Goal: Book appointment/travel/reservation

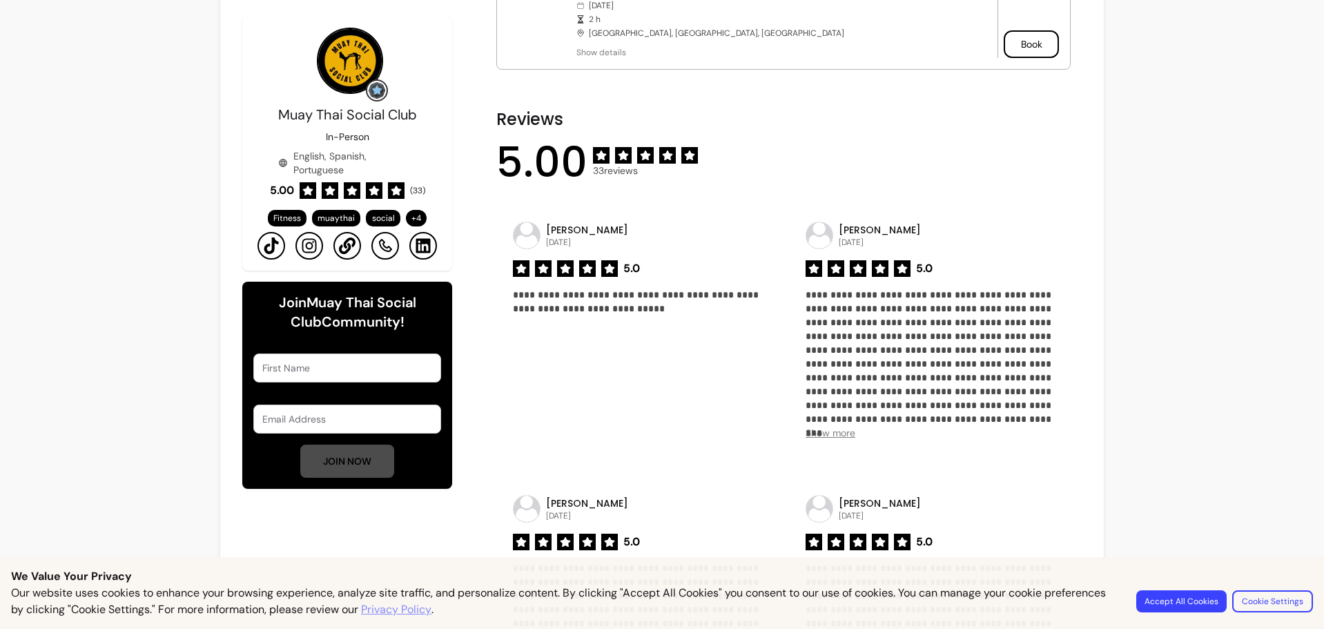
scroll to position [621, 0]
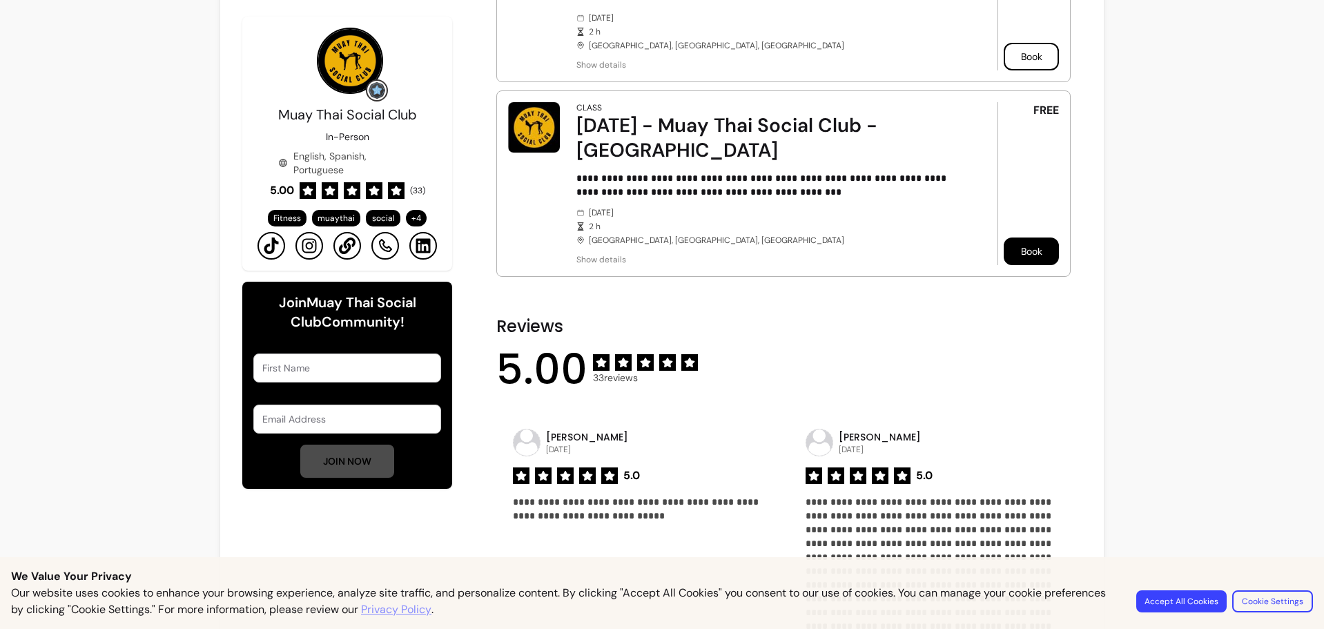
click at [1009, 237] on button "Book" at bounding box center [1030, 251] width 55 height 28
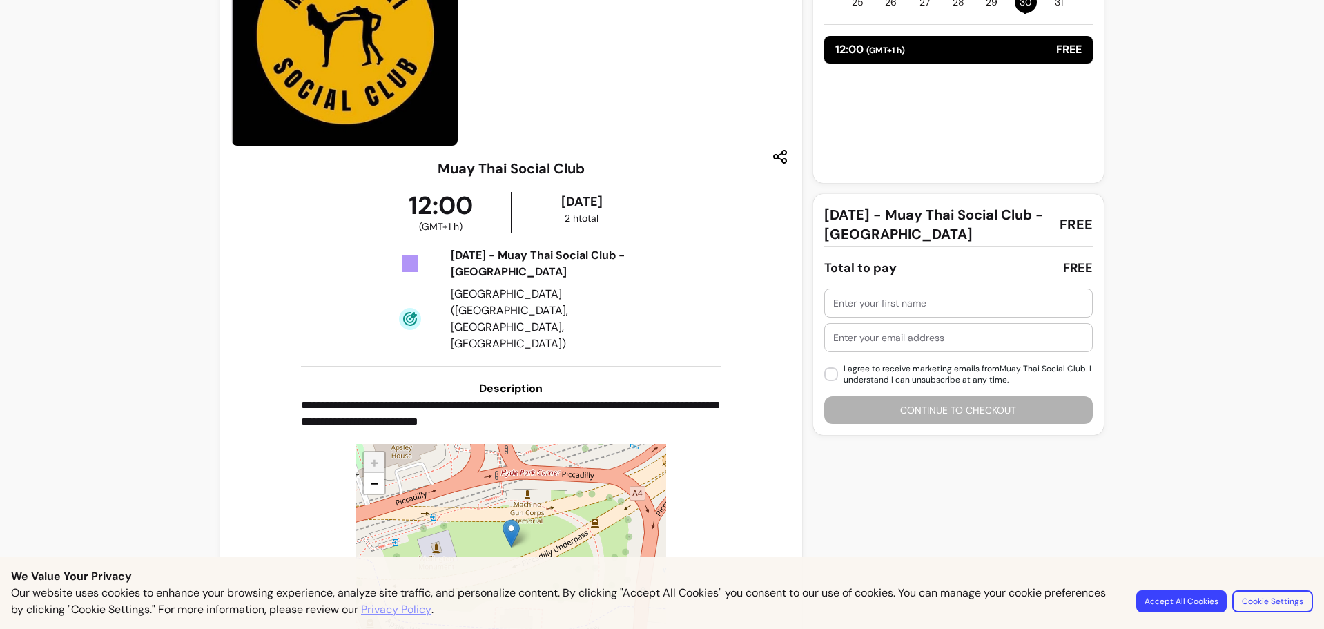
scroll to position [141, 0]
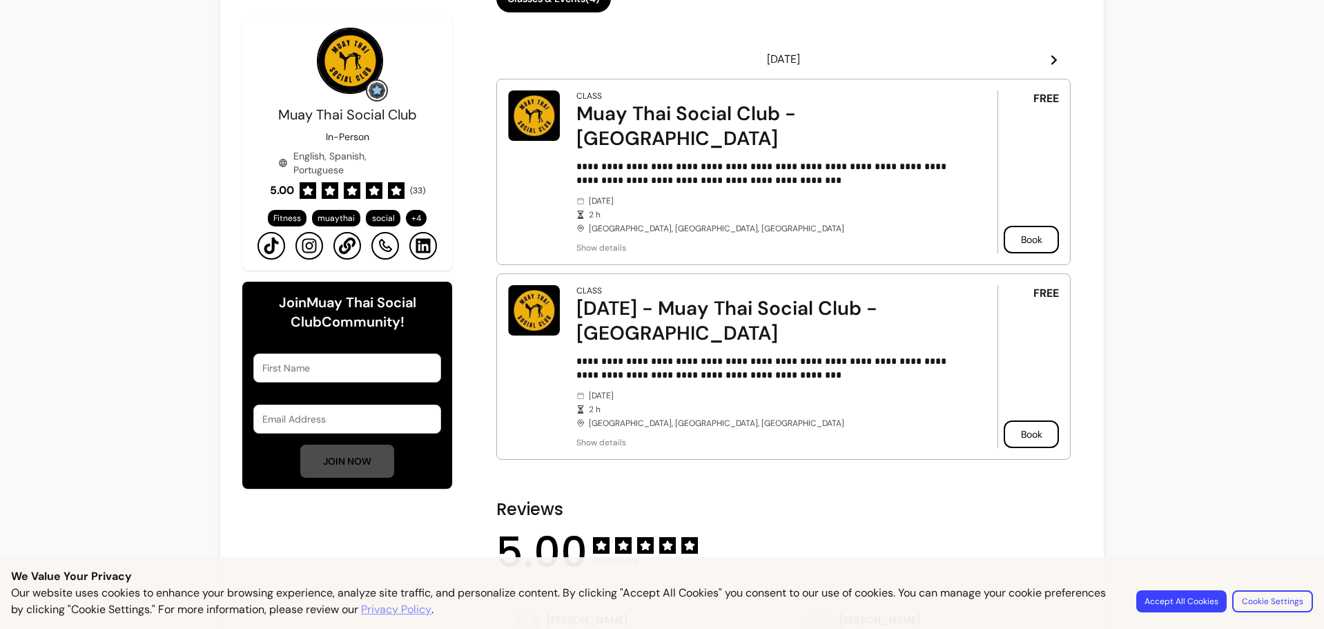
scroll to position [486, 0]
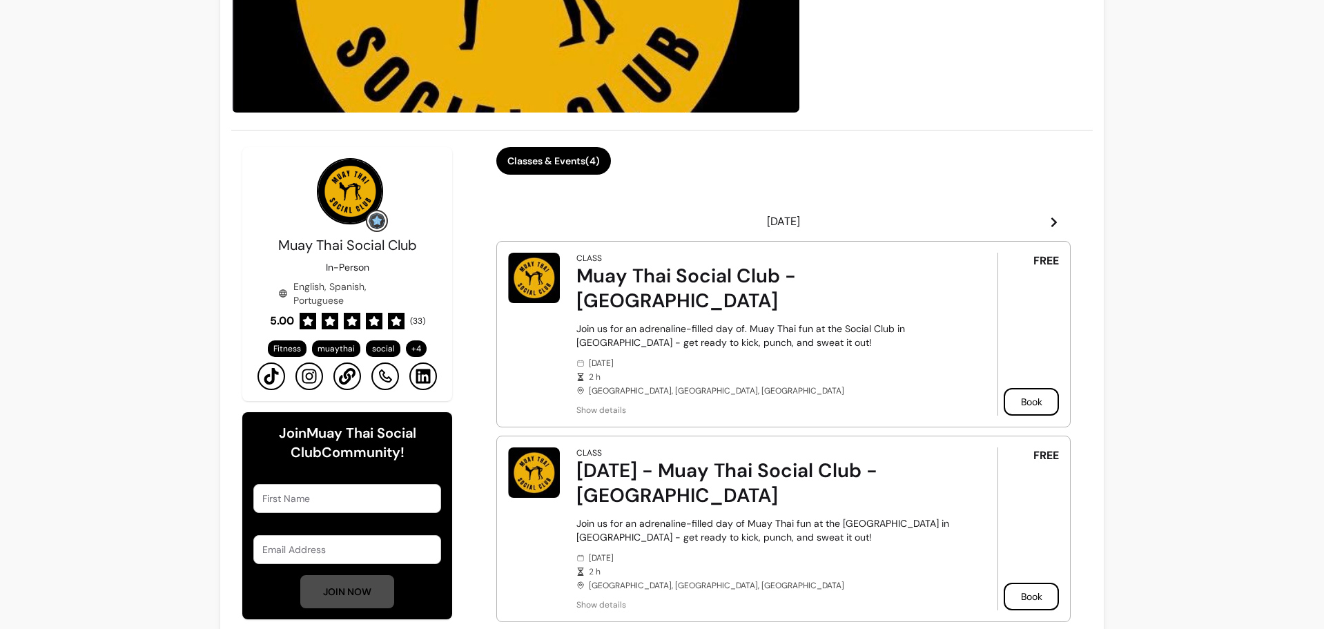
scroll to position [552, 0]
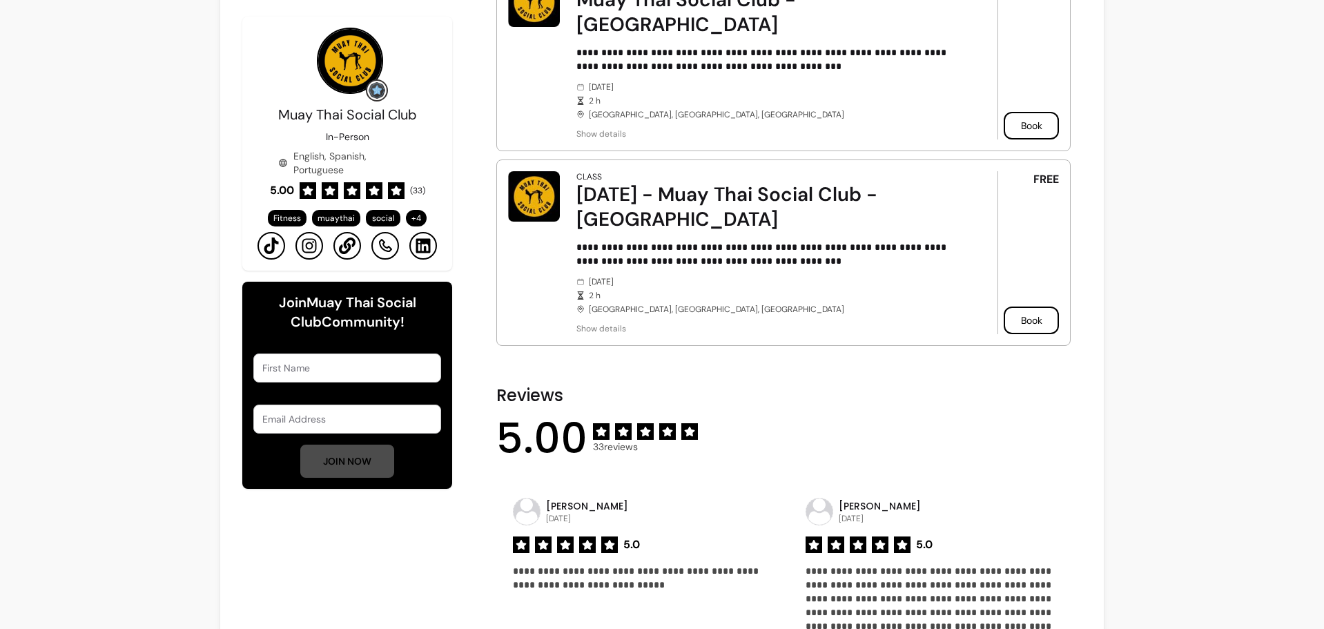
click at [301, 246] on icon at bounding box center [309, 245] width 17 height 17
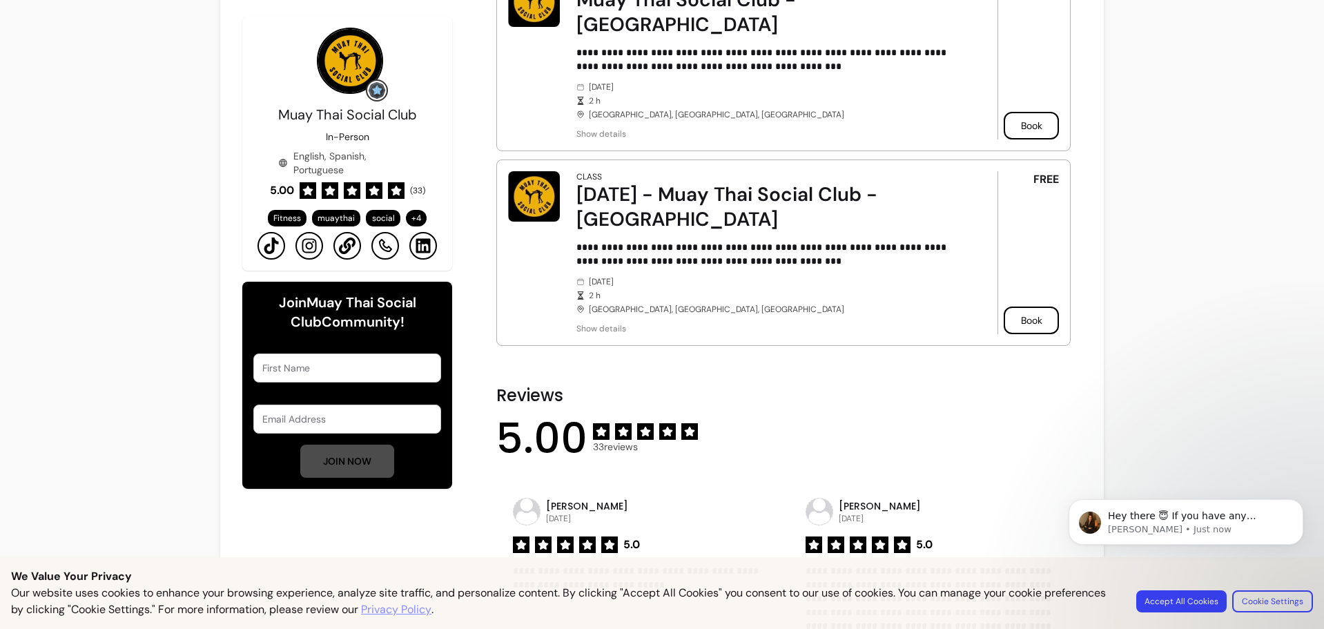
scroll to position [0, 0]
